Goal: Task Accomplishment & Management: Manage account settings

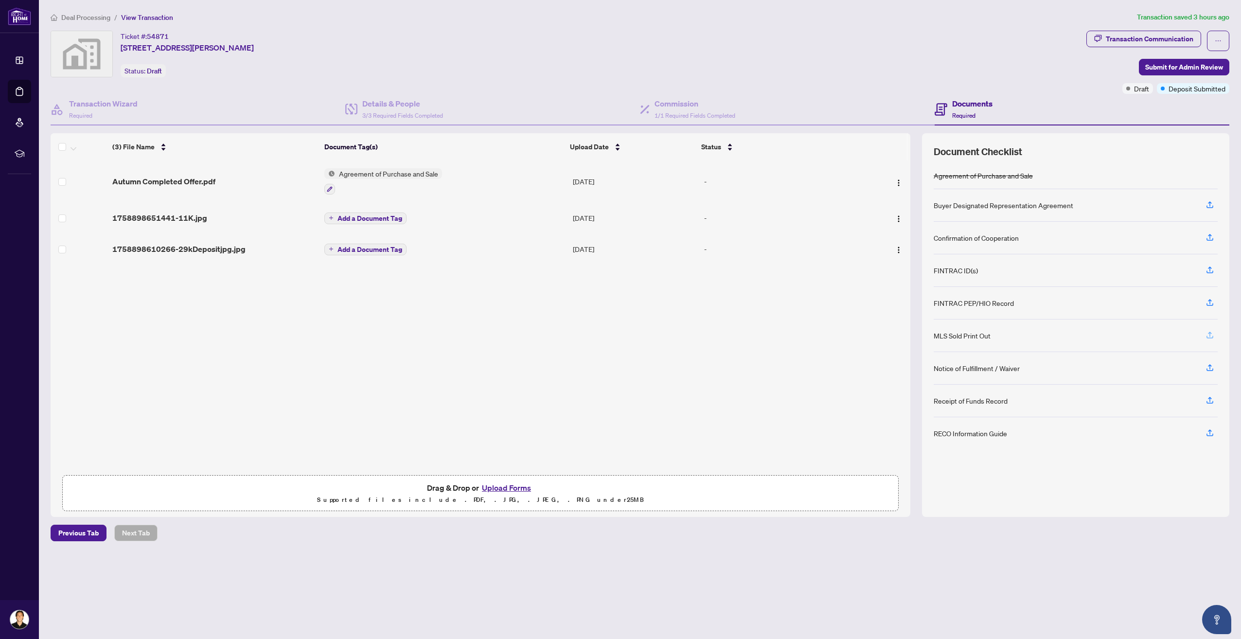
click at [1209, 333] on icon "button" at bounding box center [1210, 334] width 4 height 5
click at [1210, 336] on icon "button" at bounding box center [1209, 335] width 9 height 9
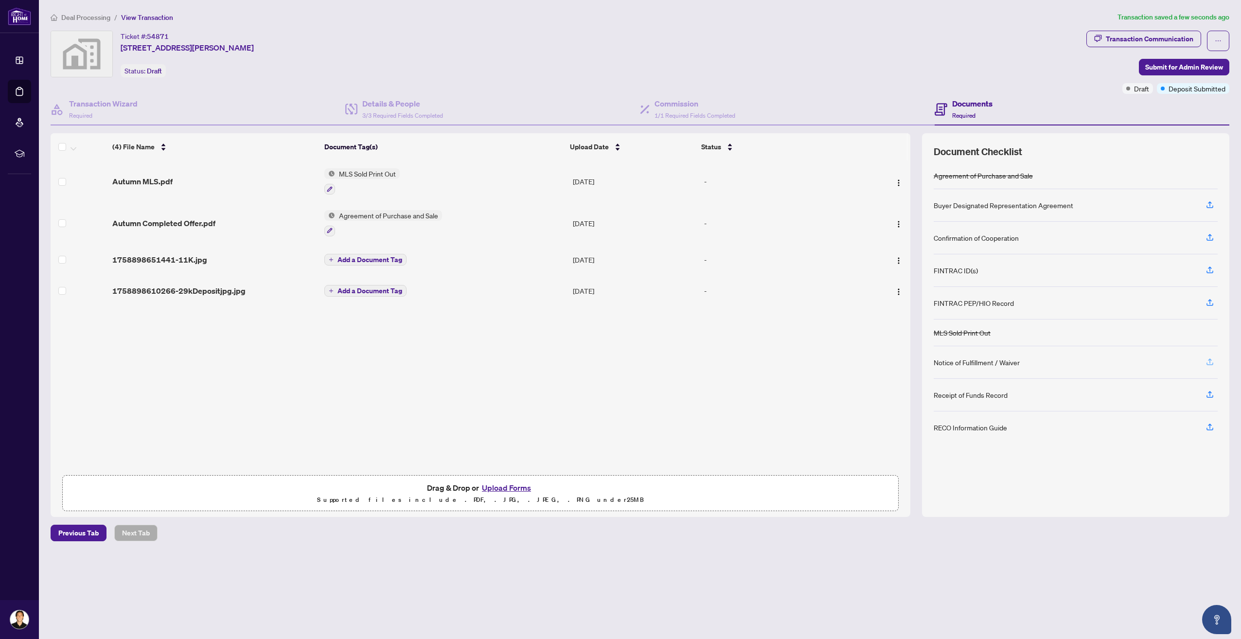
click at [1208, 366] on icon "button" at bounding box center [1209, 361] width 9 height 9
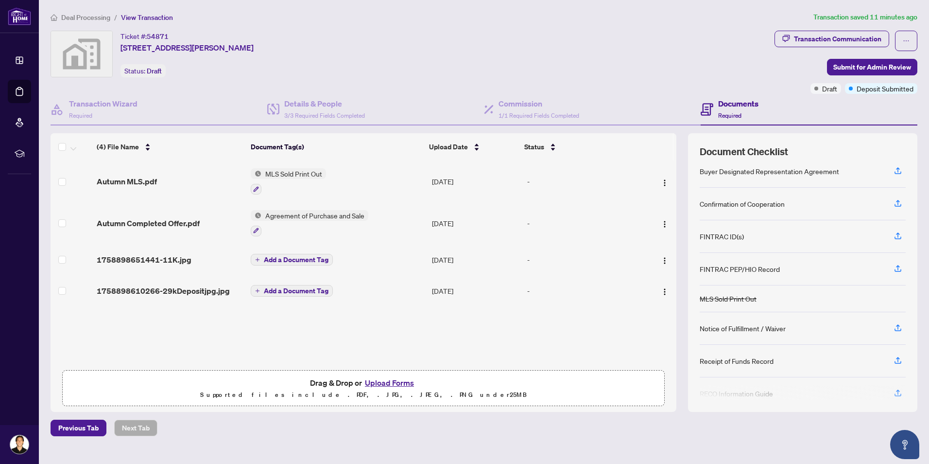
scroll to position [48, 0]
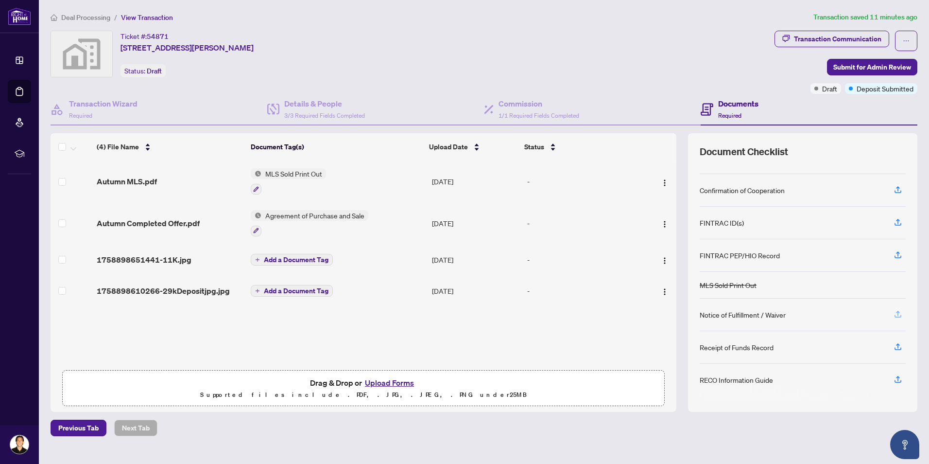
click at [900, 319] on span "button" at bounding box center [898, 315] width 9 height 16
click at [406, 381] on button "Upload Forms" at bounding box center [389, 382] width 55 height 13
click at [903, 319] on button "button" at bounding box center [899, 314] width 16 height 17
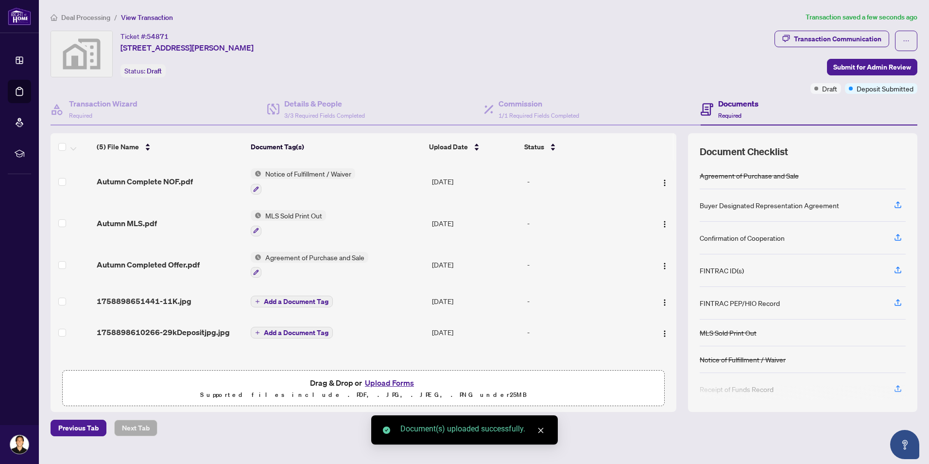
scroll to position [42, 0]
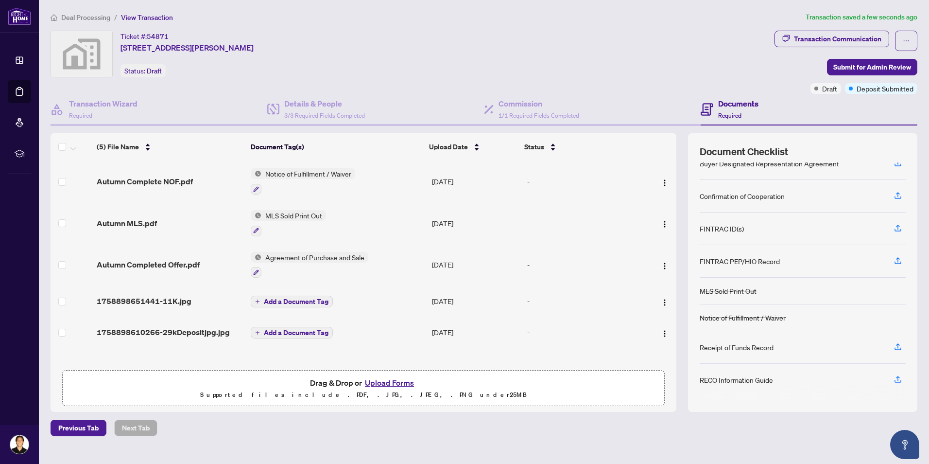
click at [824, 112] on div "Documents Required" at bounding box center [809, 110] width 217 height 32
